Goal: Information Seeking & Learning: Find specific page/section

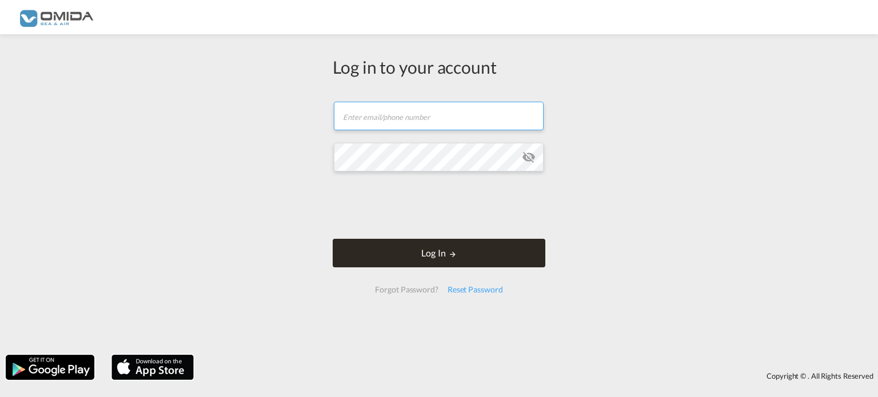
type input "[EMAIL_ADDRESS][DOMAIN_NAME]"
click at [448, 255] on button "Log In" at bounding box center [439, 253] width 213 height 29
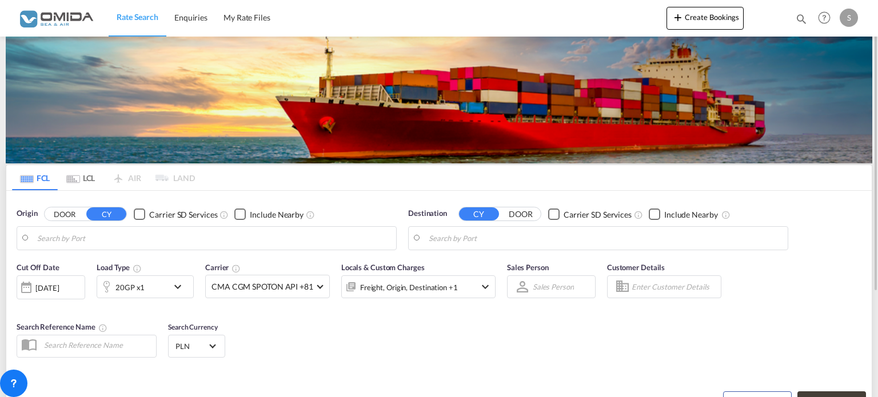
type input "Gdansk, PLGDN"
type input "Oran, DZORN"
